Goal: Task Accomplishment & Management: Manage account settings

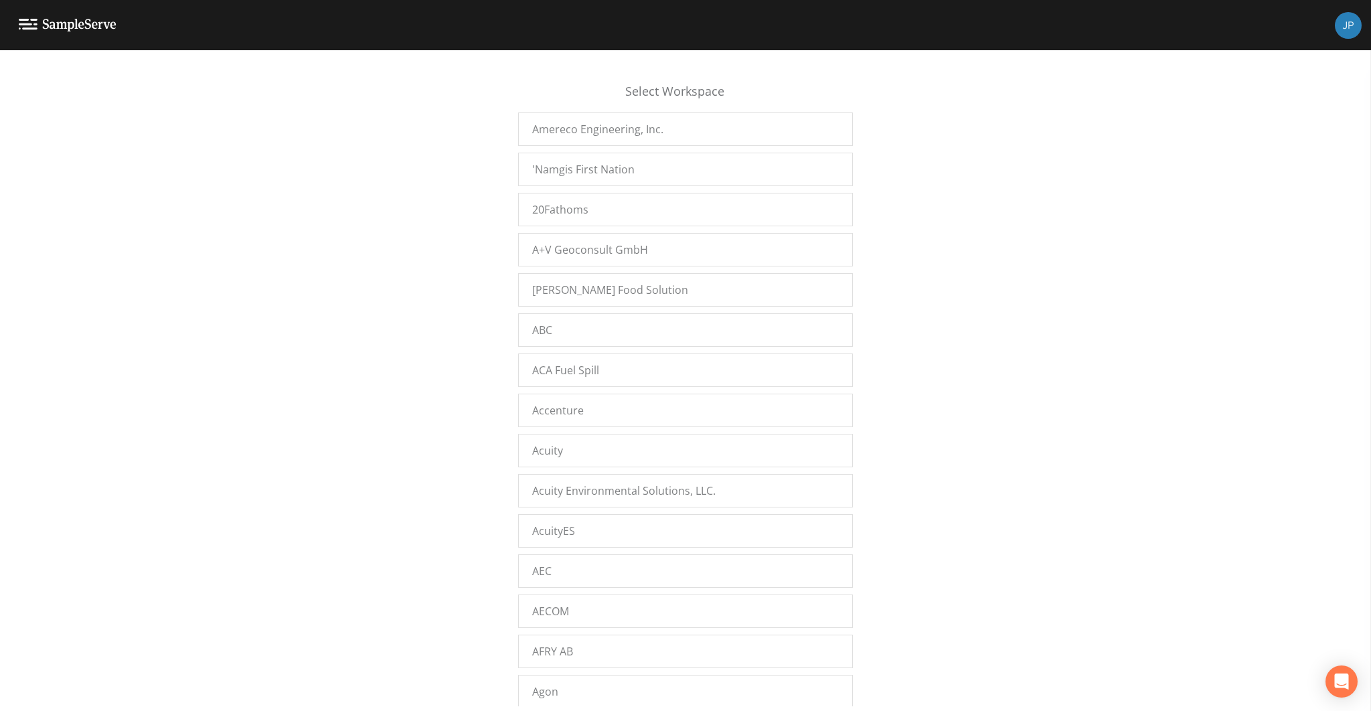
click at [283, 340] on div "Select Workspace Amereco Engineering, Inc. 'Namgis First Nation 20Fathoms A+V G…" at bounding box center [685, 384] width 1371 height 644
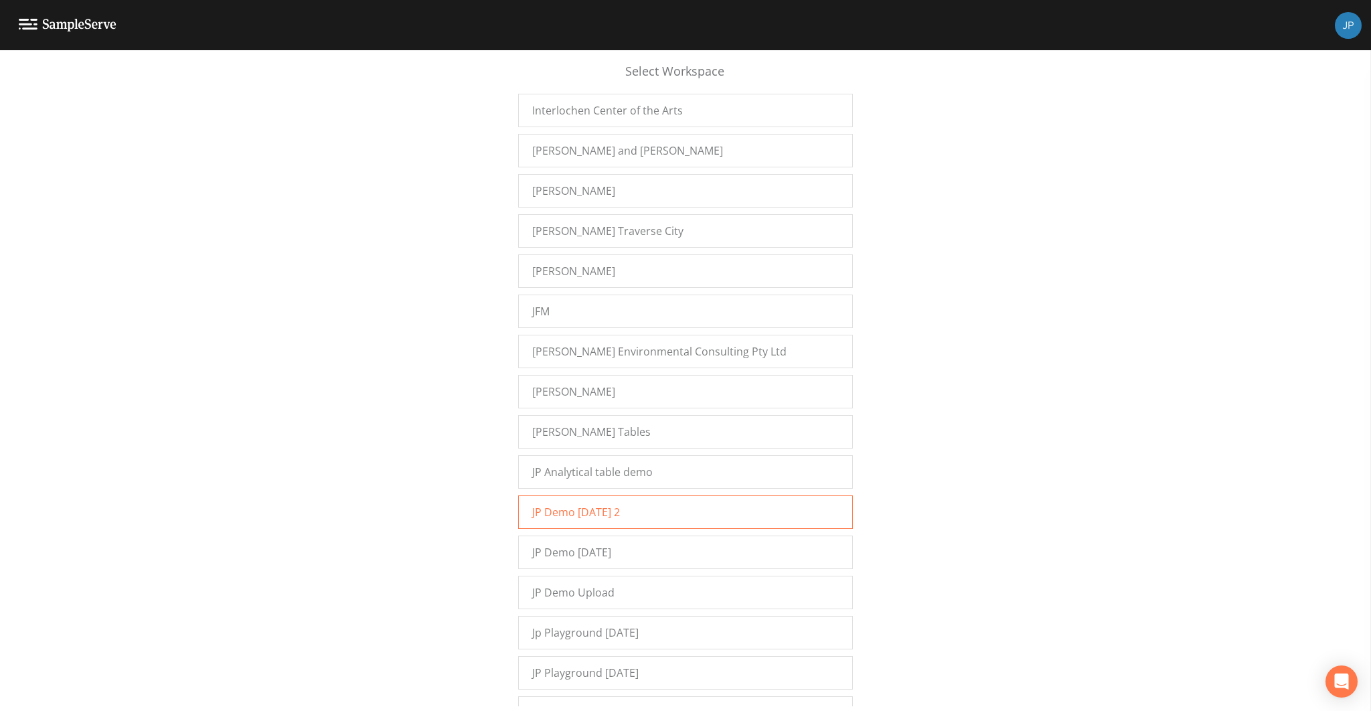
click at [571, 504] on span "JP Demo [DATE] 2" at bounding box center [576, 512] width 88 height 16
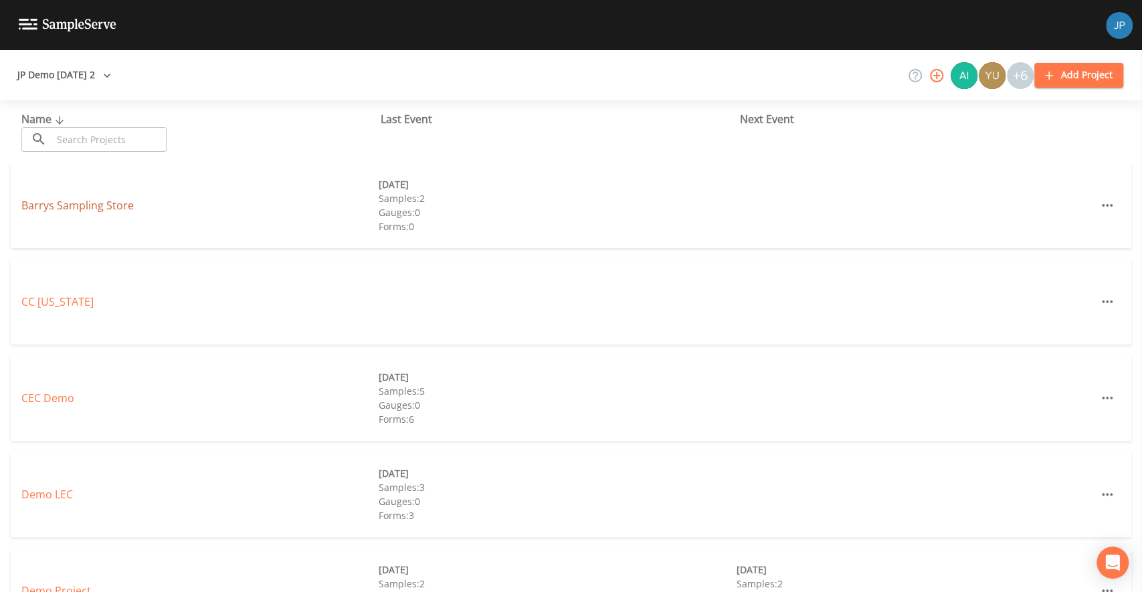
click at [99, 207] on link "Barrys Sampling Store" at bounding box center [77, 205] width 112 height 15
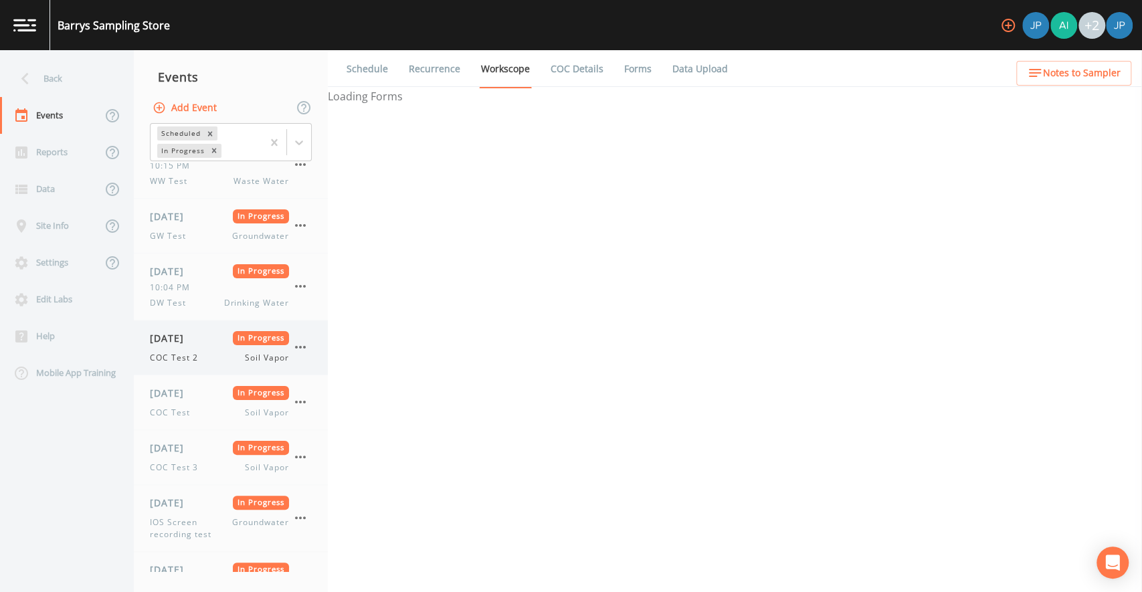
scroll to position [229, 0]
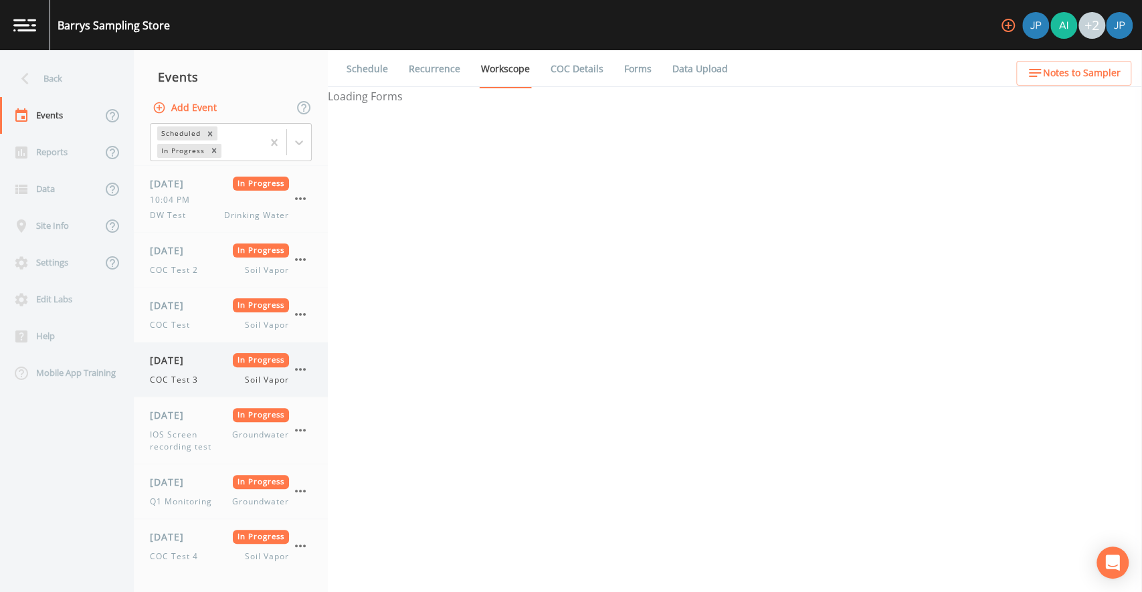
select select "81f74fd7-e6e8-40d9-9112-20912b776671"
select select "bd59903d-d878-48f2-a48b-25dbed2cbb1f"
select select "81f74fd7-e6e8-40d9-9112-20912b776671"
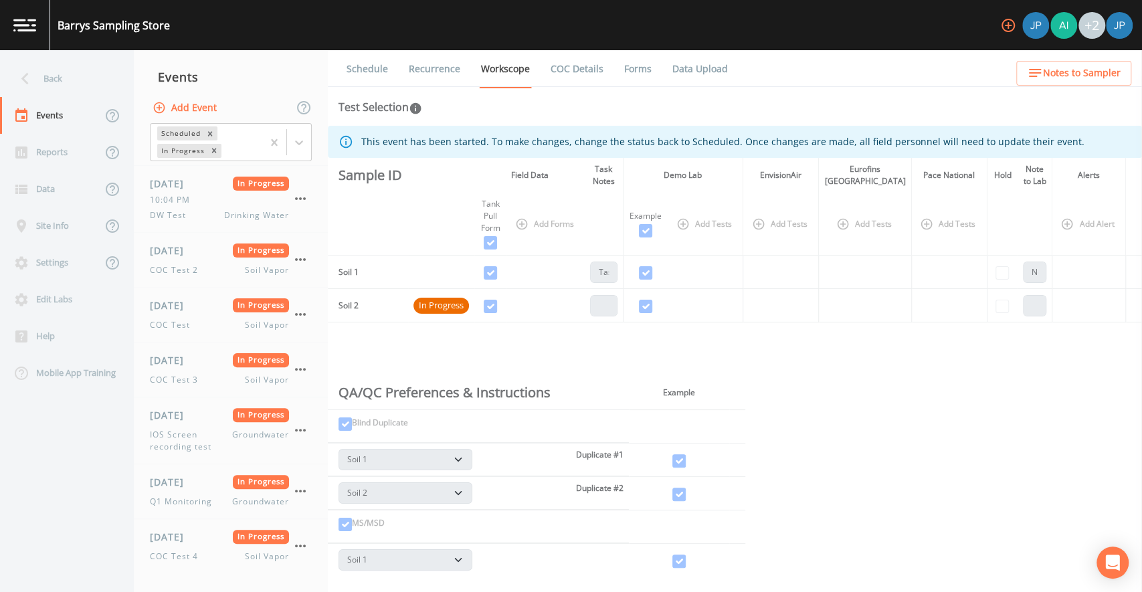
click at [187, 112] on button "Add Event" at bounding box center [186, 108] width 72 height 25
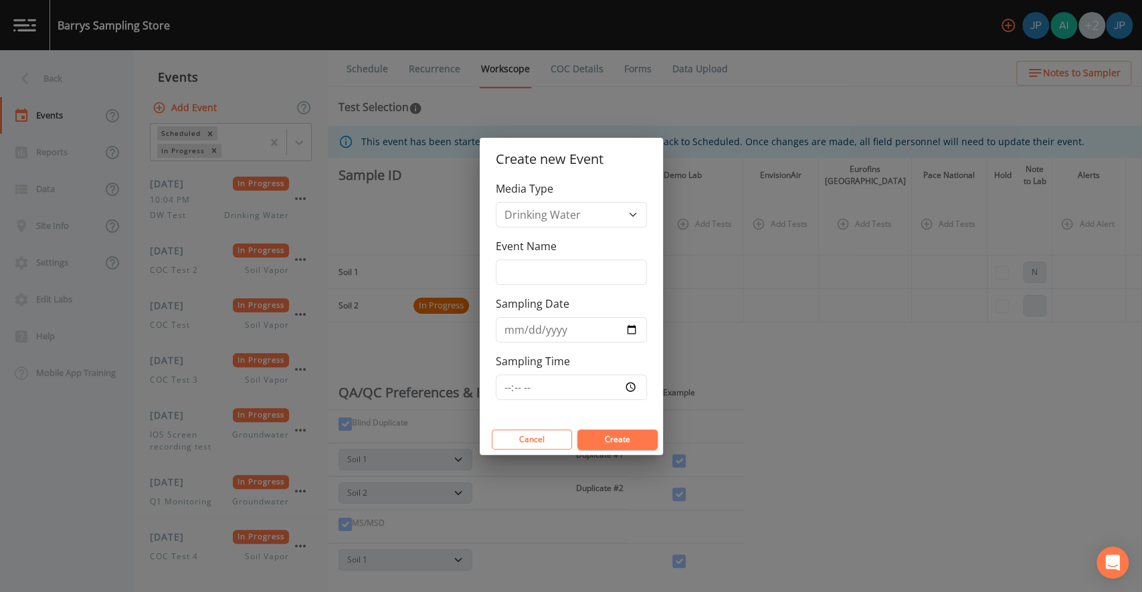
click at [537, 240] on label "Event Name" at bounding box center [526, 246] width 61 height 16
click at [537, 260] on input "Event Name" at bounding box center [571, 272] width 151 height 25
click at [533, 276] on input "Event Name" at bounding box center [571, 272] width 151 height 25
type input "Recurrence Test"
click at [636, 329] on input "Sampling Date" at bounding box center [571, 329] width 151 height 25
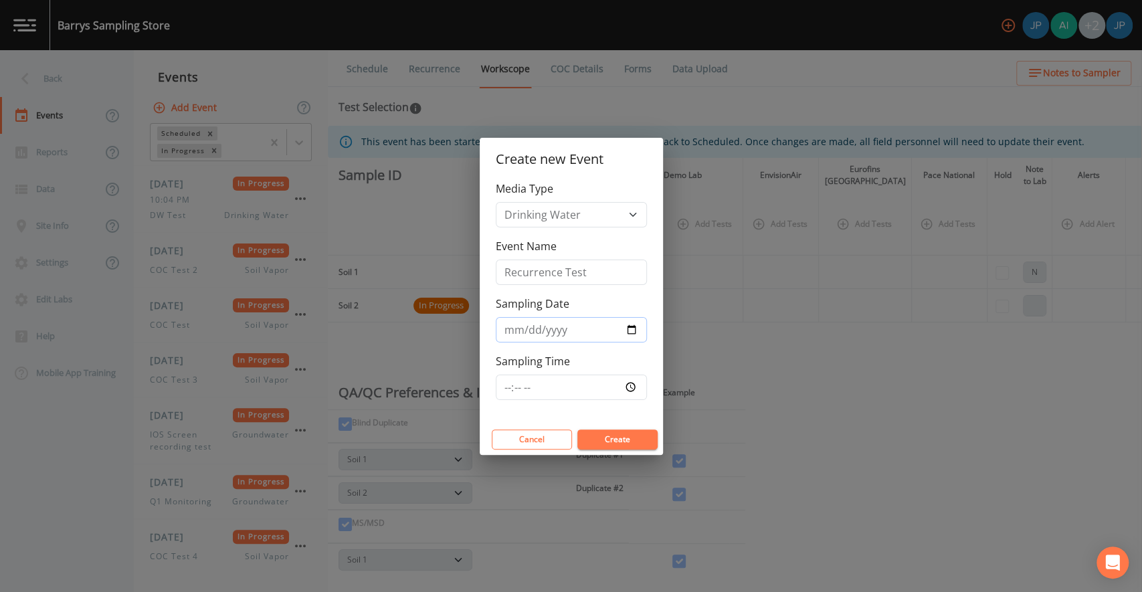
type input "2025-08-29"
click at [613, 386] on input "Sampling Time" at bounding box center [571, 387] width 151 height 25
click at [628, 388] on input "Sampling Time" at bounding box center [571, 387] width 151 height 25
type input "13:21"
click at [622, 407] on div "Media Type Drinking Water Groundwater Soil Soil Vapor Waste Water Event Name Re…" at bounding box center [571, 303] width 183 height 244
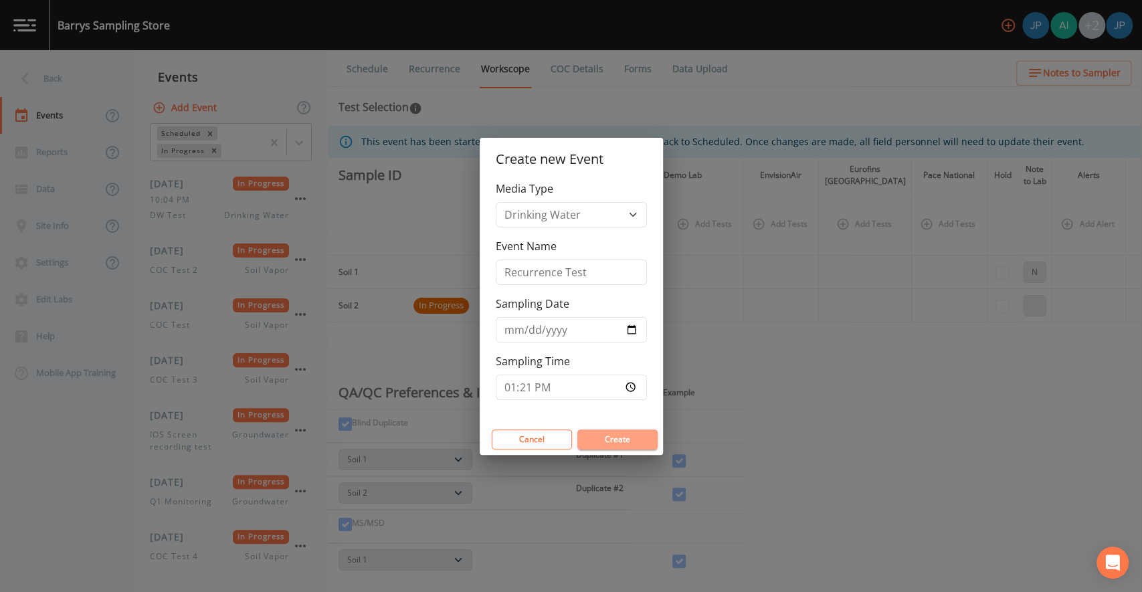
click at [635, 433] on button "Create" at bounding box center [618, 440] width 80 height 20
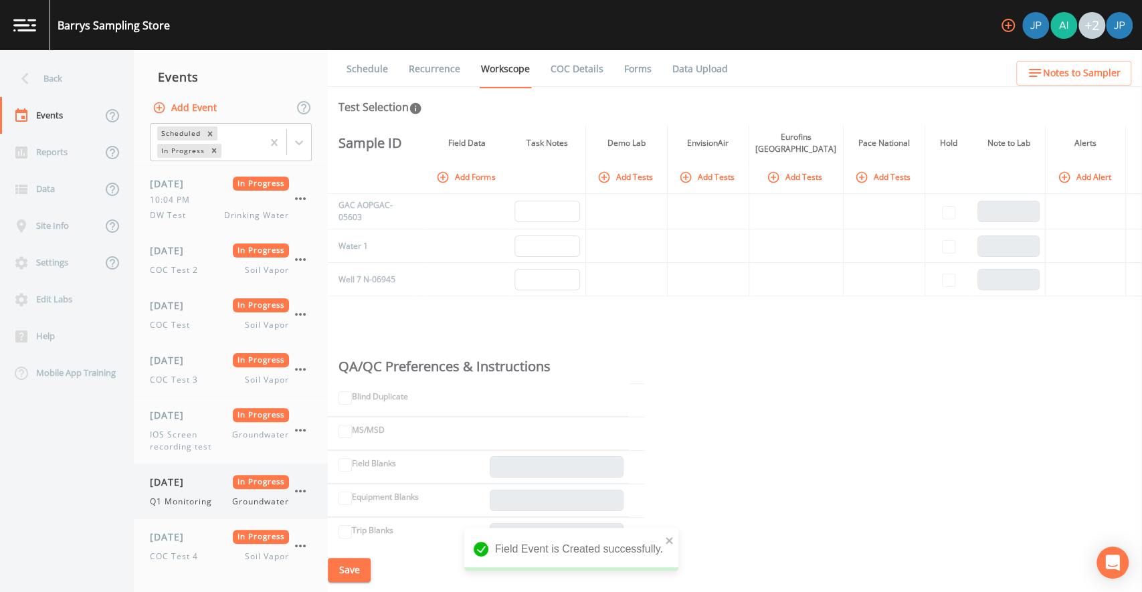
scroll to position [307, 0]
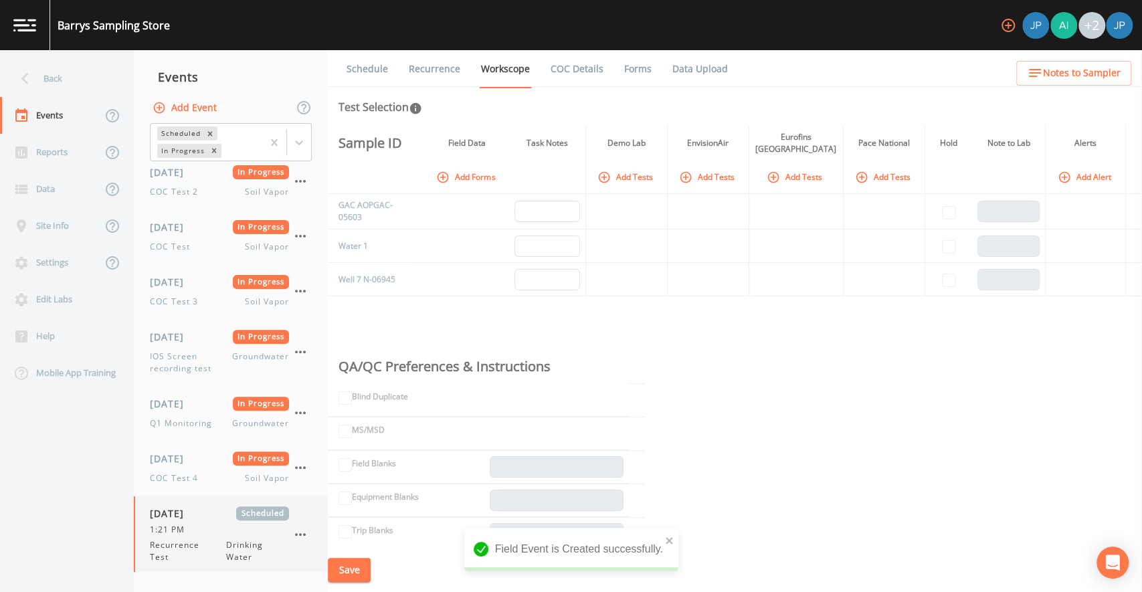
click at [212, 534] on div "08/29/2025 Scheduled 1:21 PM Recurrence Test Drinking Water" at bounding box center [219, 535] width 139 height 57
click at [650, 182] on button "Add Tests" at bounding box center [627, 177] width 64 height 22
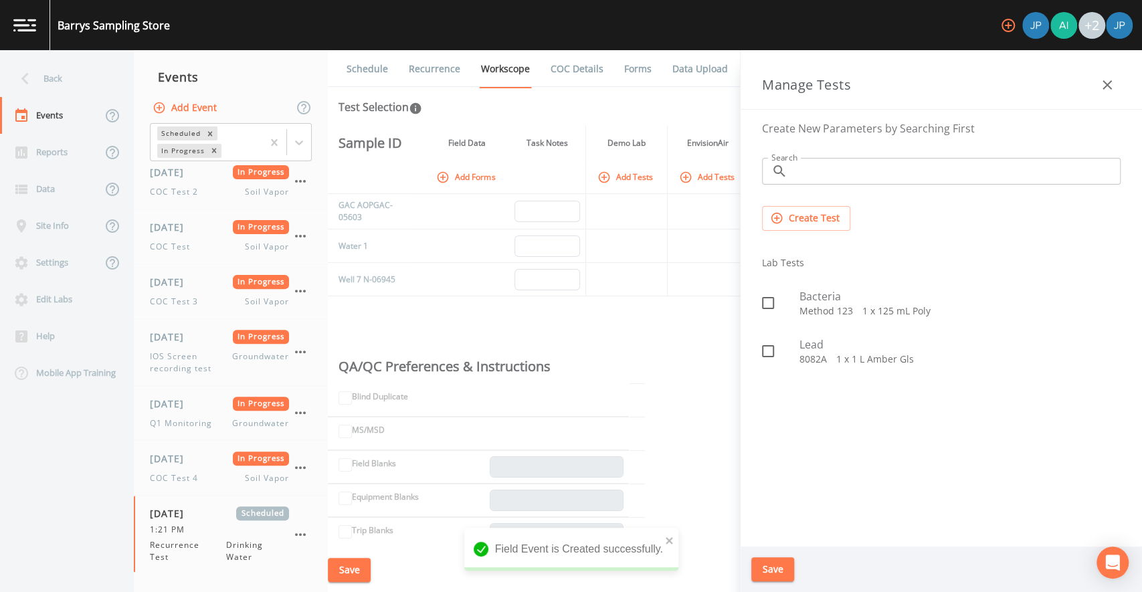
click at [767, 303] on icon at bounding box center [768, 303] width 16 height 16
checkbox input "true"
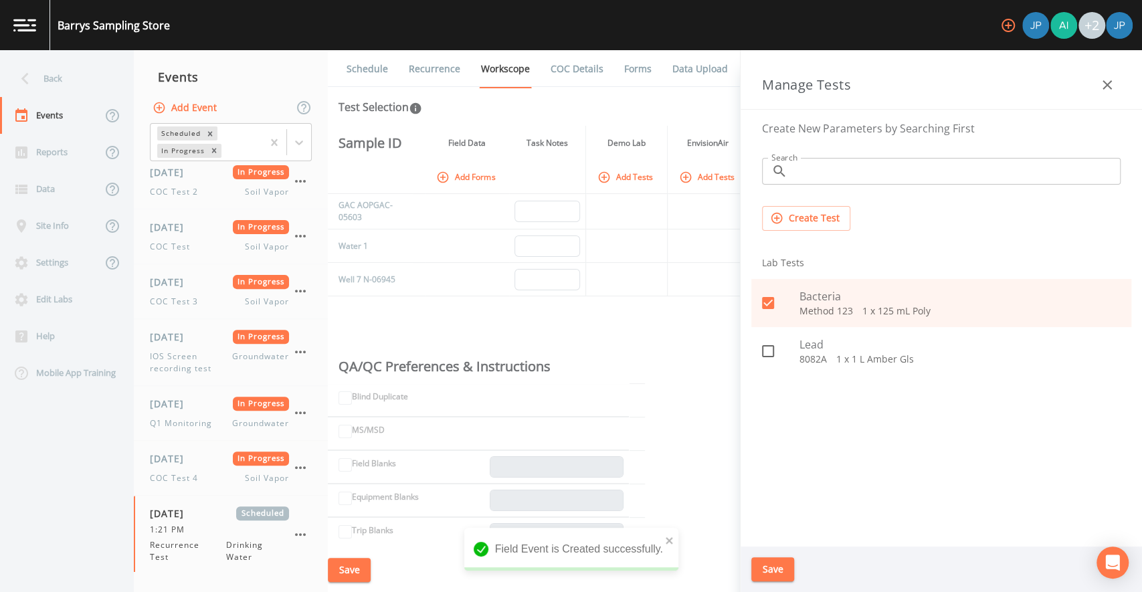
click at [778, 572] on button "Save" at bounding box center [773, 570] width 43 height 25
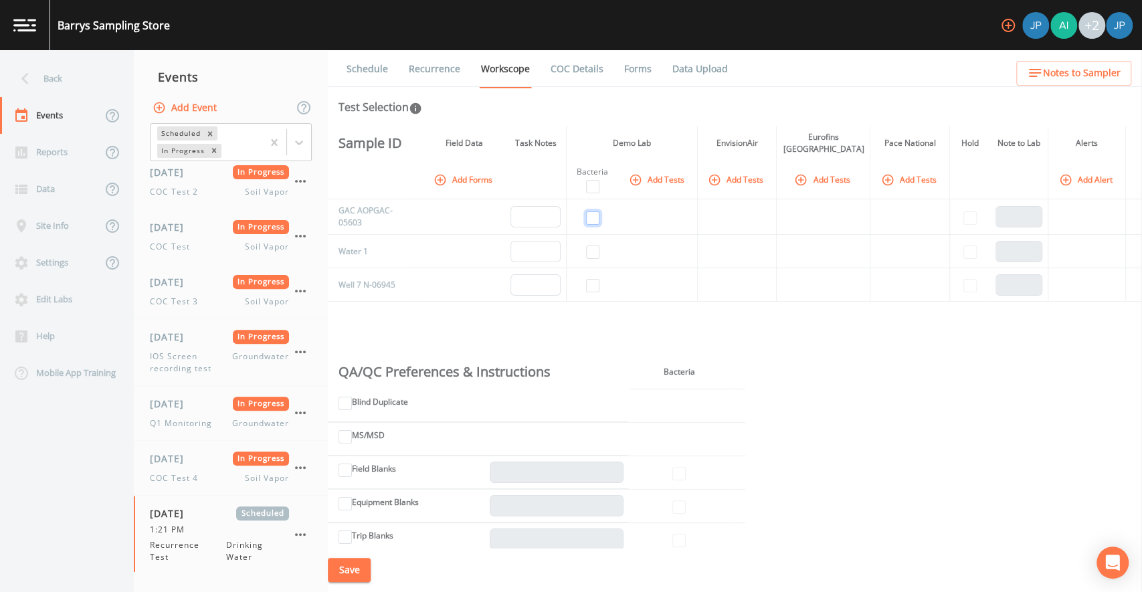
click at [597, 217] on input "checkbox" at bounding box center [592, 217] width 13 height 13
checkbox input "true"
click at [359, 559] on button "Save" at bounding box center [349, 570] width 43 height 25
click at [435, 66] on link "Recurrence" at bounding box center [435, 68] width 56 height 37
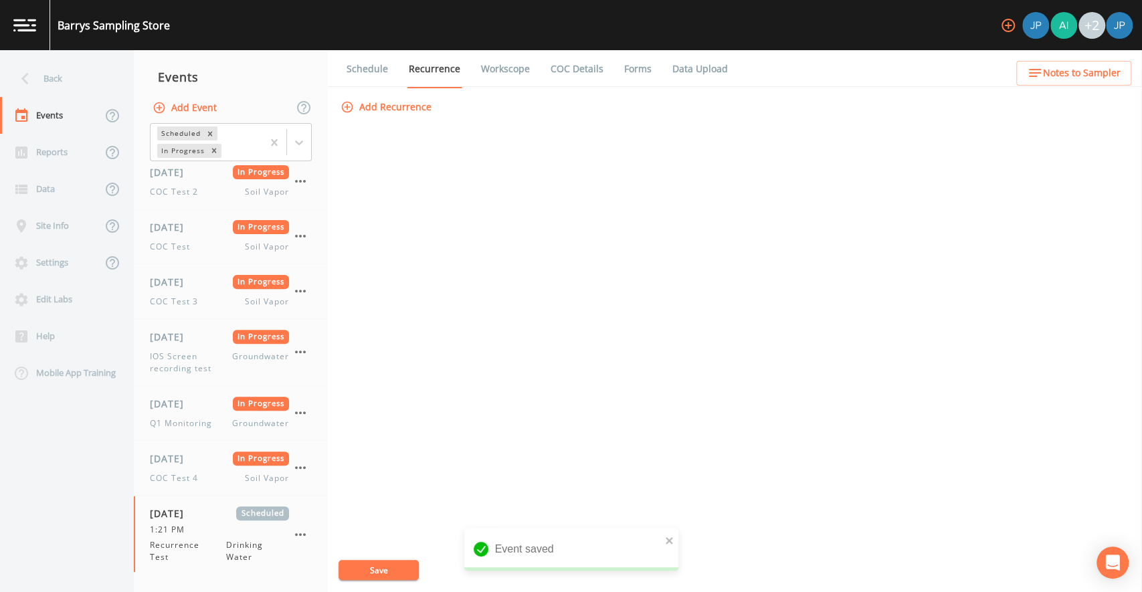
click at [425, 104] on button "Add Recurrence" at bounding box center [387, 107] width 99 height 25
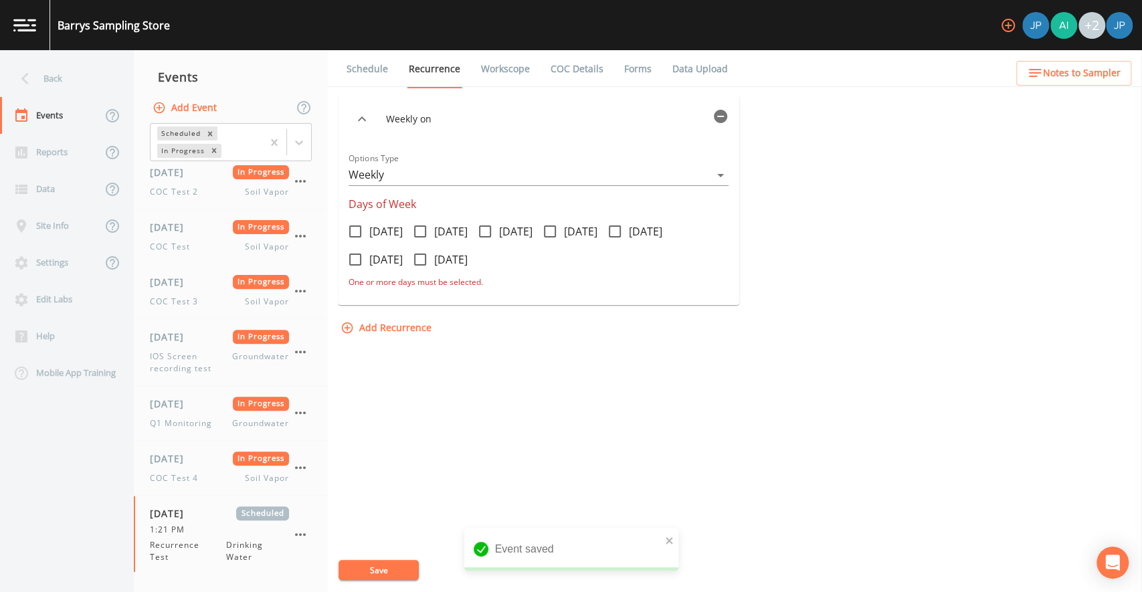
click at [629, 231] on span at bounding box center [615, 232] width 28 height 28
click at [614, 231] on input "Friday" at bounding box center [607, 224] width 13 height 13
checkbox input "true"
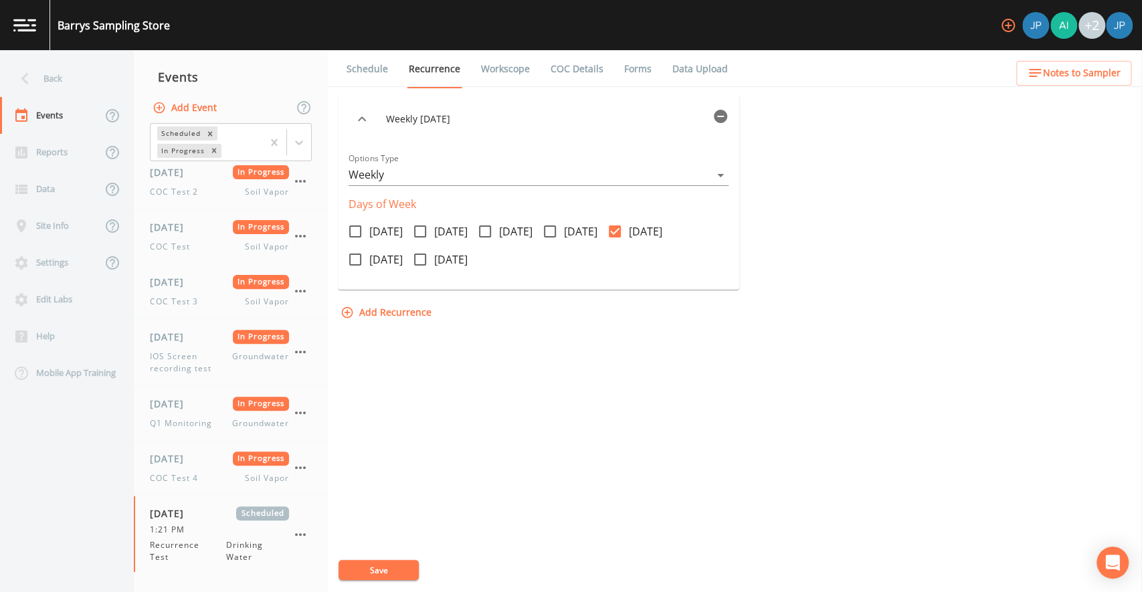
click at [390, 570] on button "Save" at bounding box center [379, 570] width 80 height 20
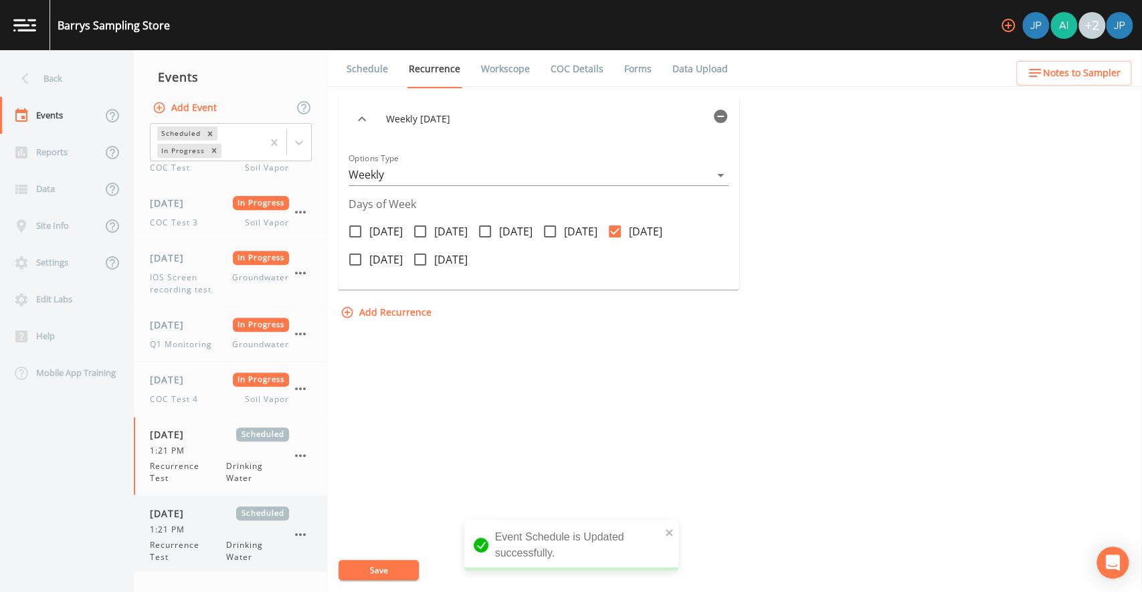
click at [221, 526] on div "1:21 PM" at bounding box center [219, 530] width 139 height 12
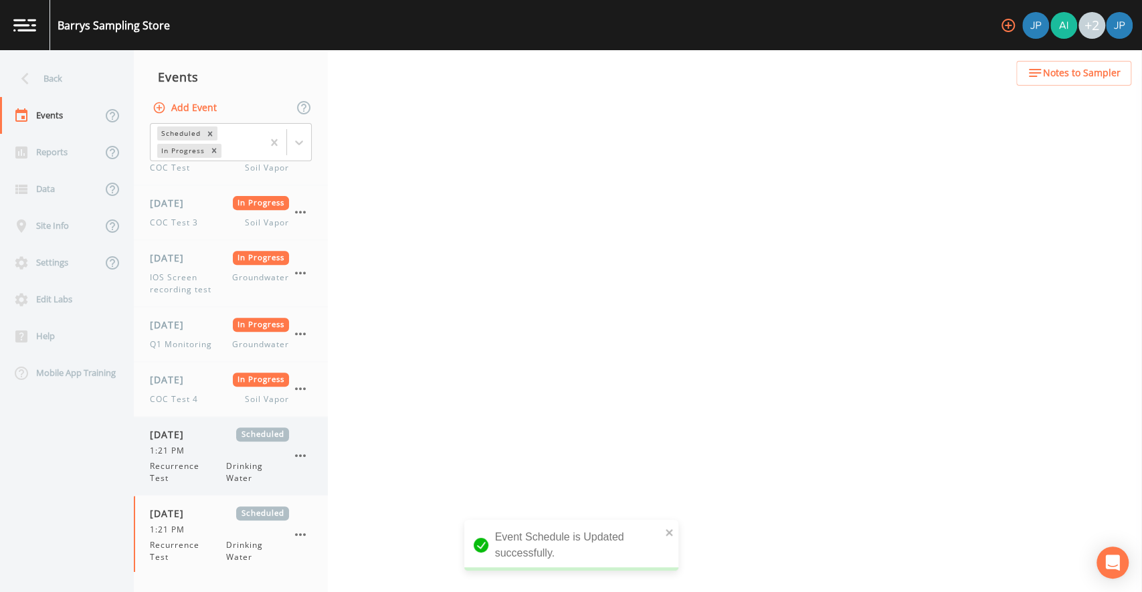
click at [211, 465] on span "Recurrence Test" at bounding box center [188, 472] width 76 height 24
